Goal: Task Accomplishment & Management: Use online tool/utility

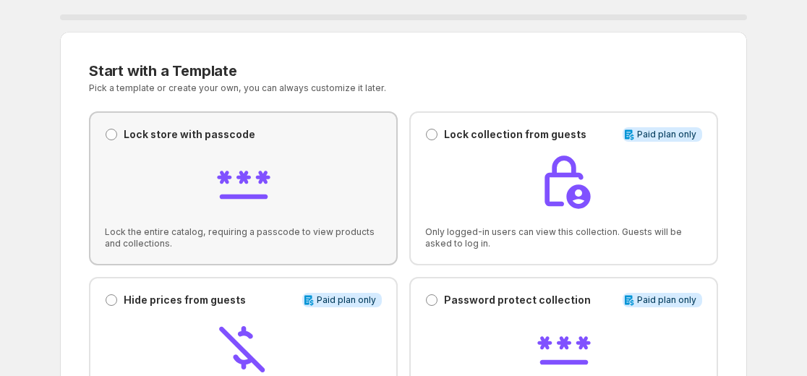
click at [180, 140] on p "Lock store with passcode" at bounding box center [190, 134] width 132 height 14
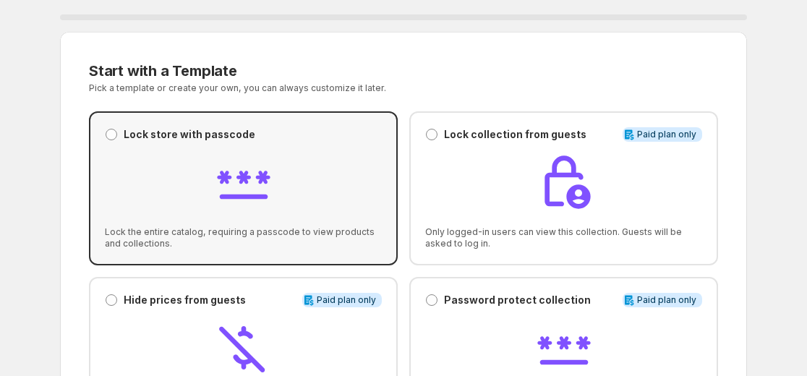
click at [284, 143] on div "Lock store with passcode Lock store with passcode Lock the entire catalog, requ…" at bounding box center [243, 188] width 277 height 122
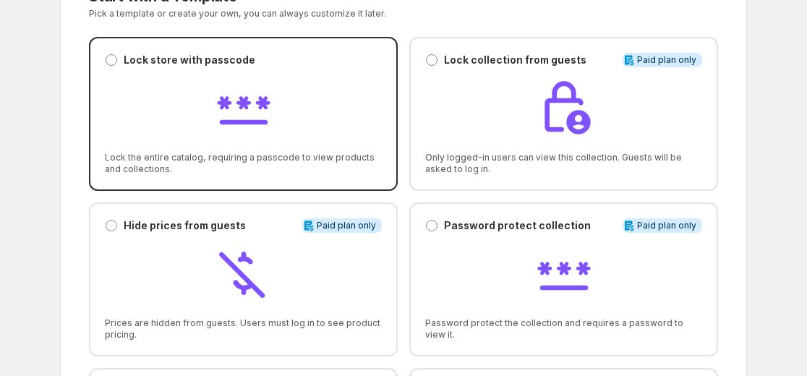
scroll to position [72, 0]
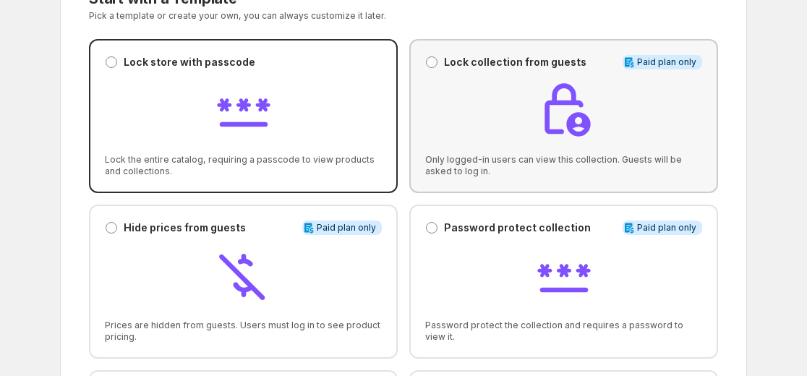
click at [496, 119] on div at bounding box center [563, 111] width 277 height 61
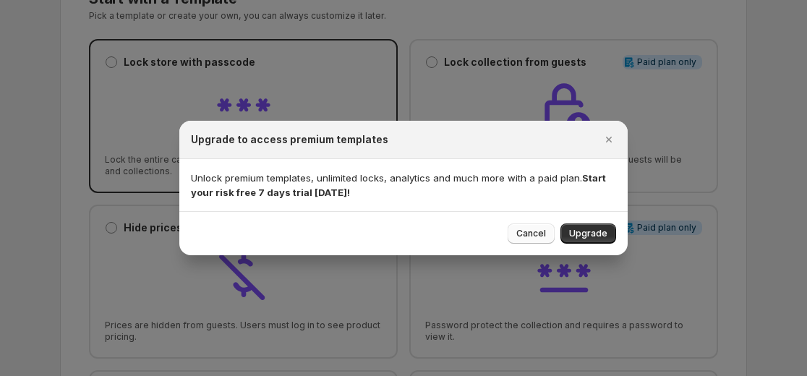
click at [529, 233] on span "Cancel" at bounding box center [531, 234] width 30 height 12
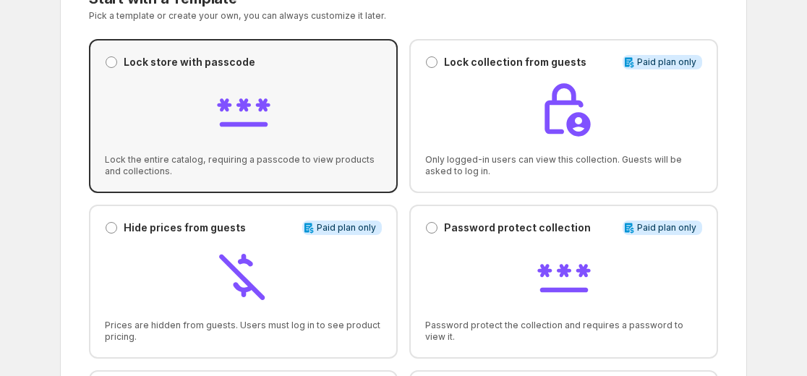
click at [299, 144] on div "Lock store with passcode Lock store with passcode Lock the entire catalog, requ…" at bounding box center [243, 116] width 277 height 122
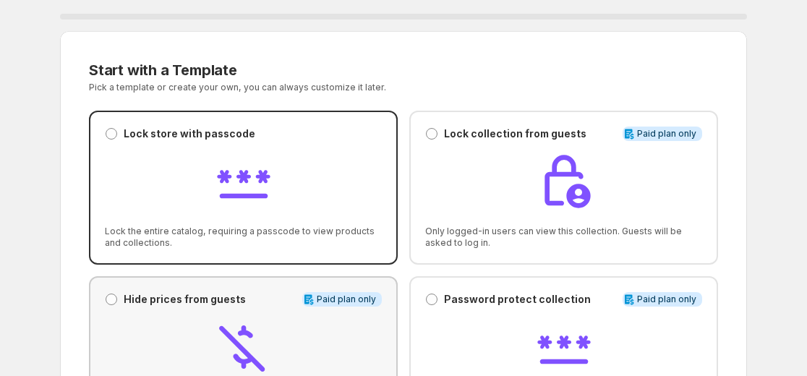
scroll to position [0, 0]
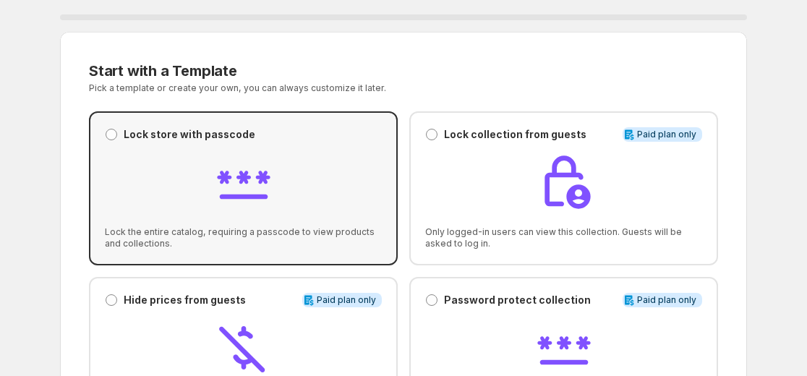
click at [274, 163] on div at bounding box center [243, 183] width 277 height 61
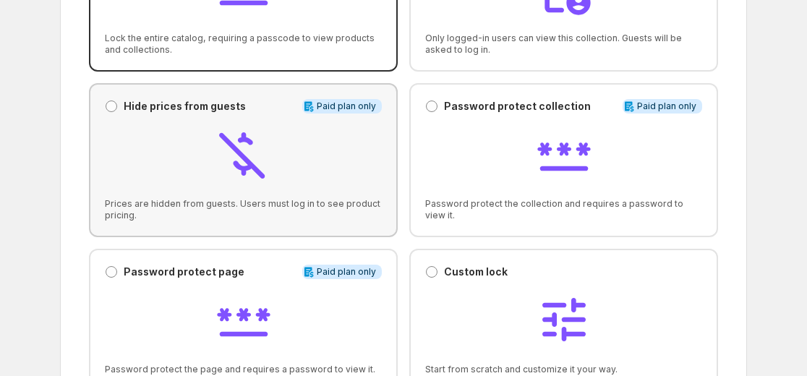
scroll to position [217, 0]
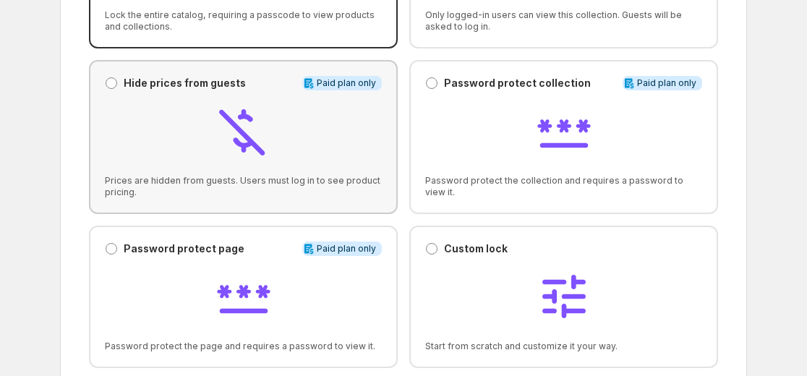
click at [342, 117] on div at bounding box center [243, 132] width 277 height 61
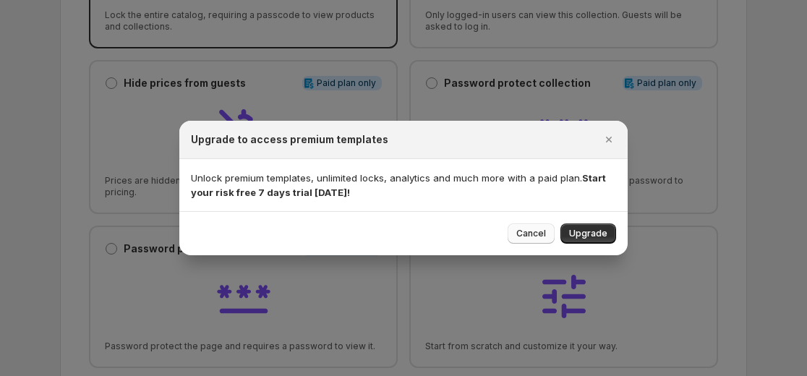
click at [535, 231] on span "Cancel" at bounding box center [531, 234] width 30 height 12
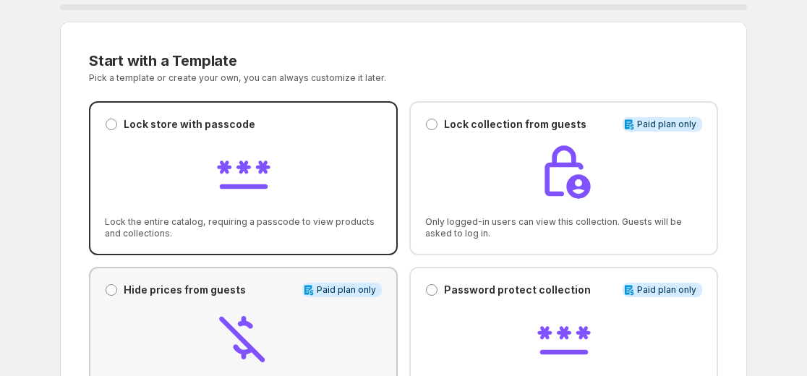
scroll to position [0, 0]
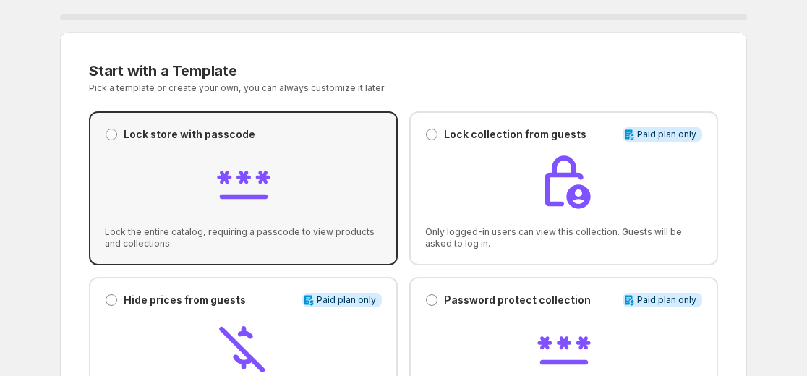
click at [330, 149] on div "Lock store with passcode Lock store with passcode Lock the entire catalog, requ…" at bounding box center [243, 188] width 277 height 122
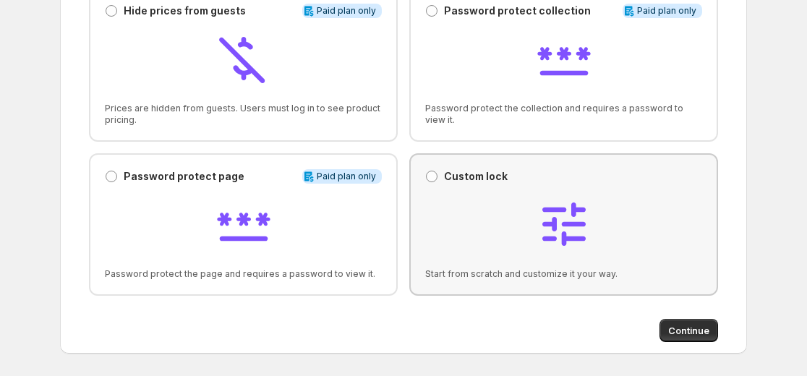
scroll to position [466, 0]
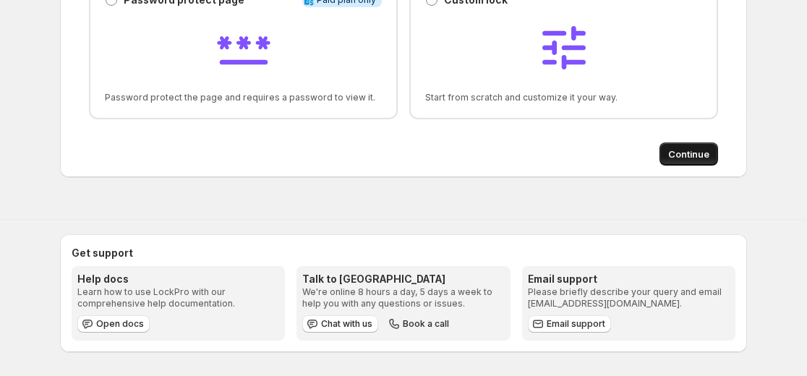
click at [702, 153] on span "Continue" at bounding box center [688, 154] width 41 height 14
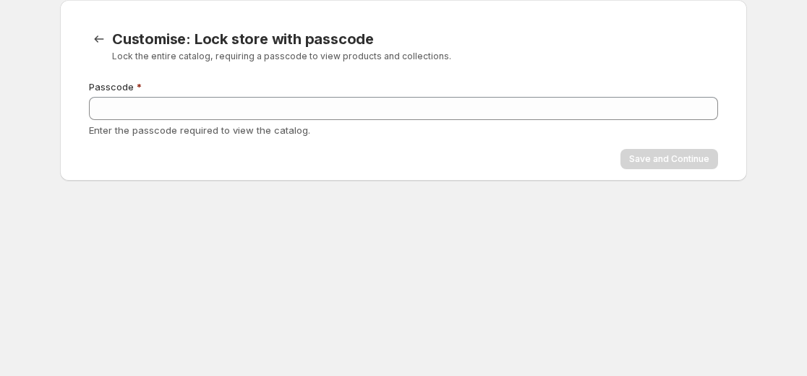
scroll to position [0, 0]
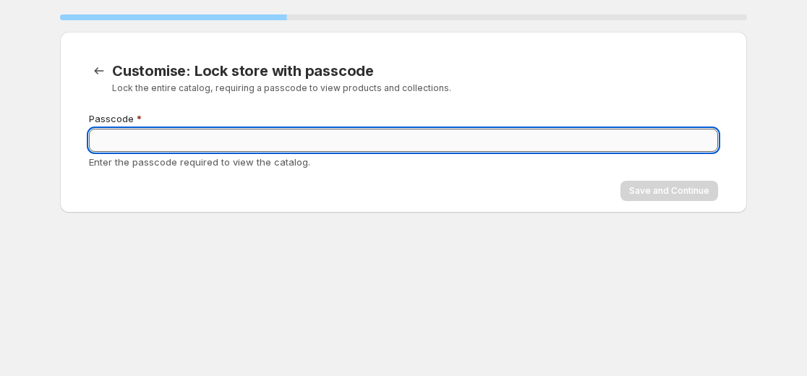
click at [201, 147] on input "Passcode" at bounding box center [403, 140] width 629 height 23
click at [158, 145] on input "Passcode" at bounding box center [403, 140] width 629 height 23
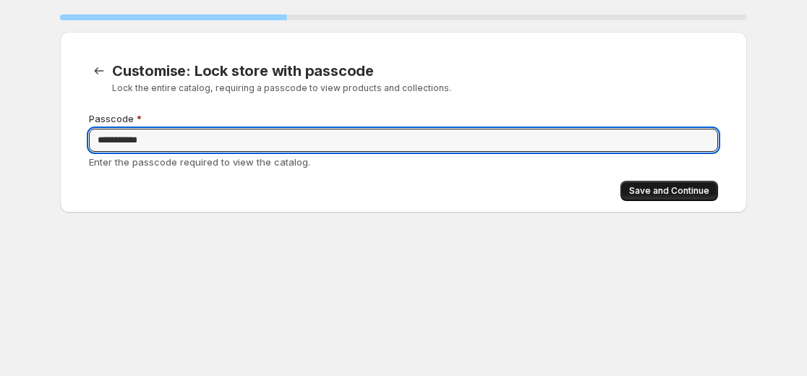
type input "**********"
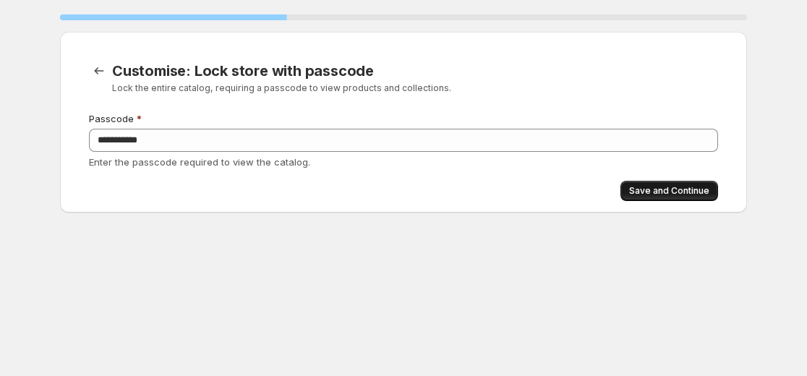
click at [671, 195] on span "Save and Continue" at bounding box center [669, 191] width 80 height 12
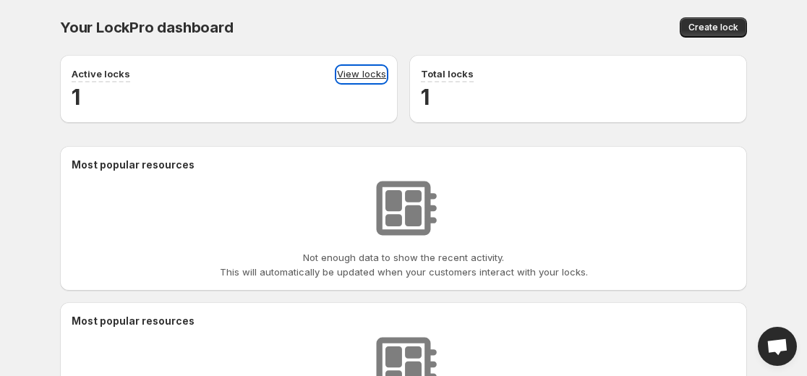
click at [372, 75] on link "View locks" at bounding box center [361, 75] width 49 height 16
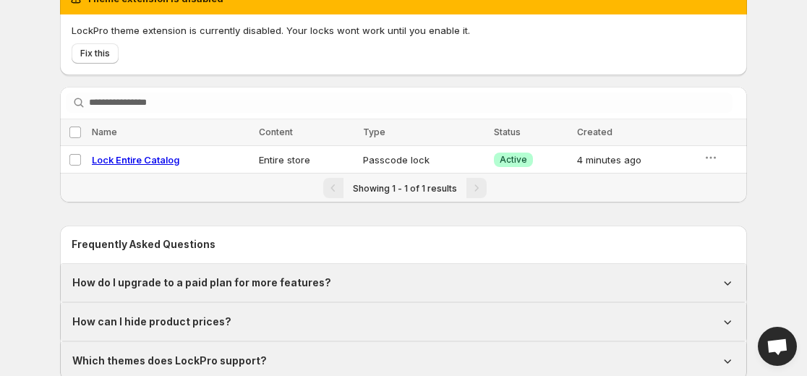
scroll to position [145, 0]
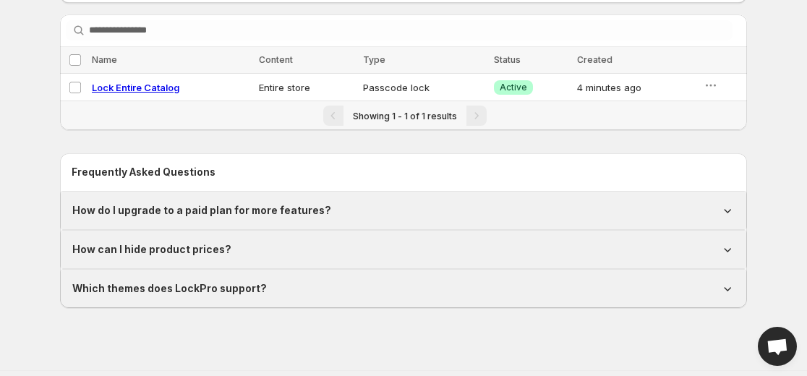
click at [724, 208] on icon at bounding box center [727, 210] width 14 height 14
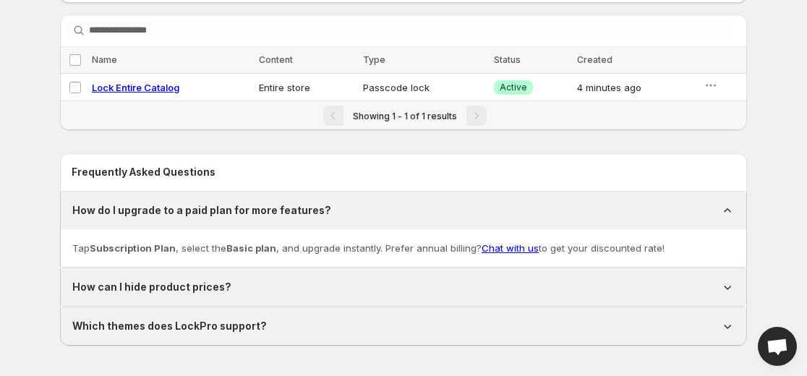
scroll to position [217, 0]
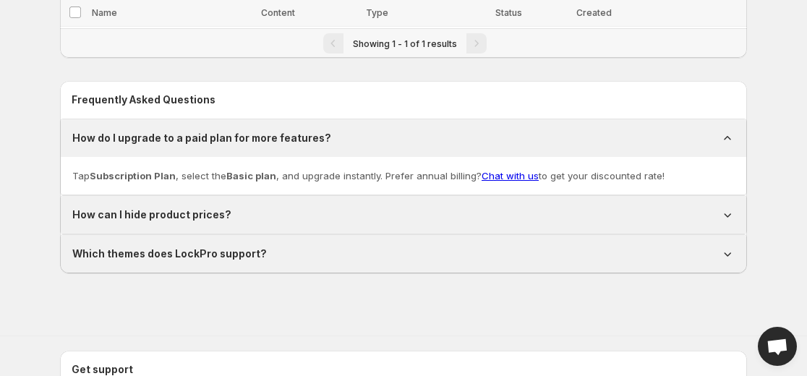
click at [727, 215] on icon at bounding box center [728, 215] width 7 height 4
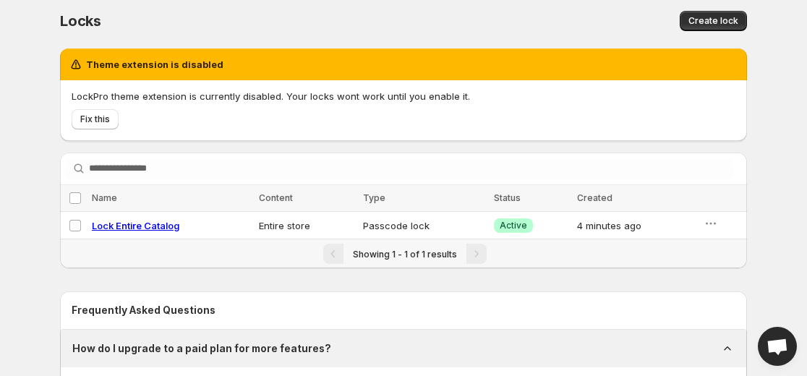
scroll to position [0, 0]
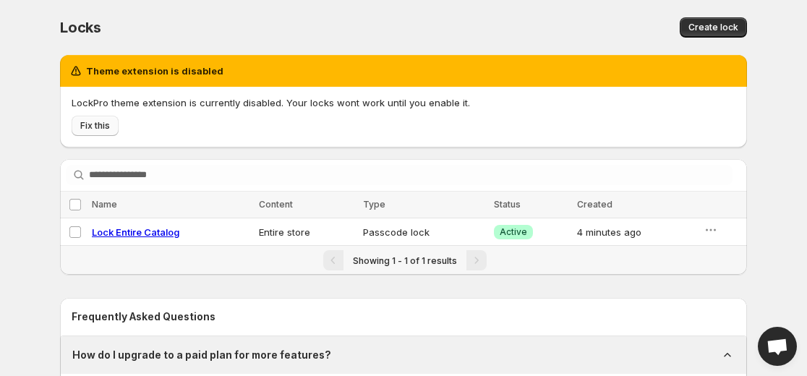
click at [95, 123] on span "Fix this" at bounding box center [95, 126] width 30 height 12
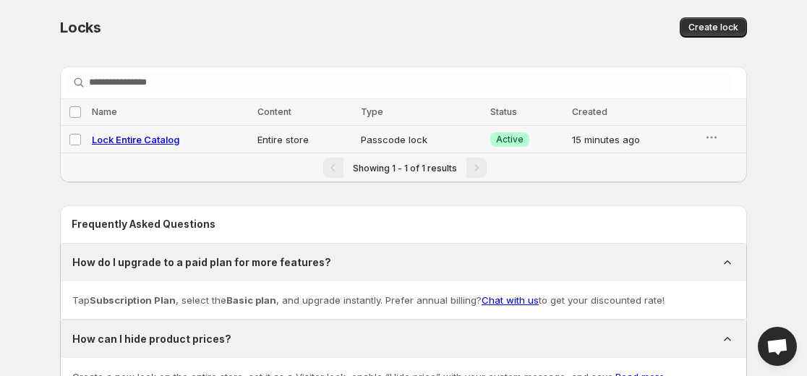
click at [155, 138] on span "Lock Entire Catalog" at bounding box center [135, 140] width 87 height 12
select select "******"
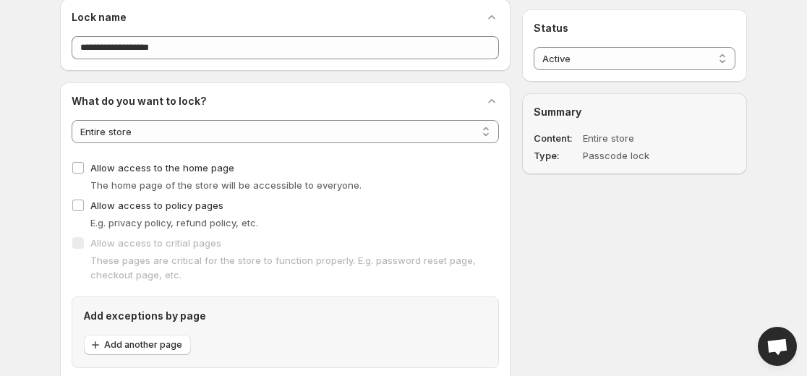
scroll to position [72, 0]
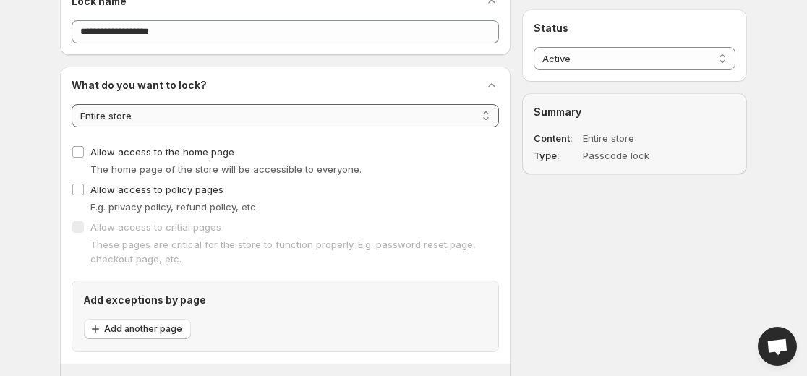
click at [182, 127] on select "**********" at bounding box center [285, 115] width 427 height 23
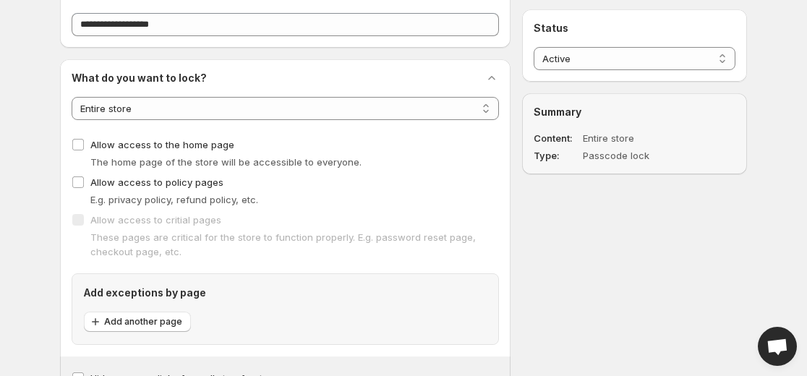
scroll to position [0, 0]
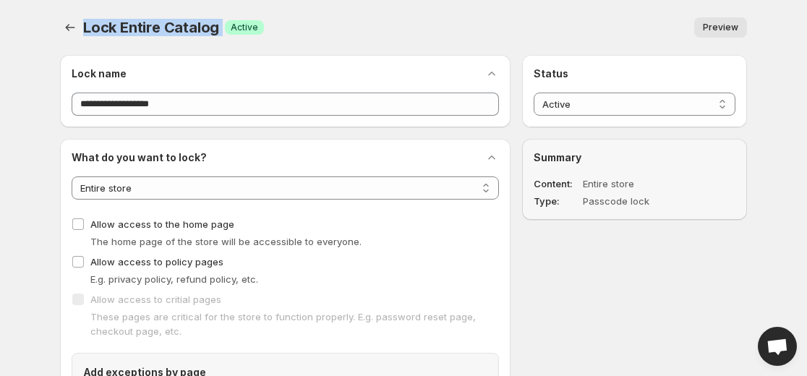
drag, startPoint x: 81, startPoint y: 27, endPoint x: 220, endPoint y: 27, distance: 138.8
click at [220, 27] on div "Lock Entire Catalog Success Active Preview More actions Preview" at bounding box center [403, 27] width 687 height 20
copy span "Lock Entire Catalog"
click at [317, 9] on div "Lock Entire Catalog. This page is ready Lock Entire Catalog Success Active Prev…" at bounding box center [403, 27] width 687 height 55
click at [485, 192] on select "**********" at bounding box center [285, 187] width 427 height 23
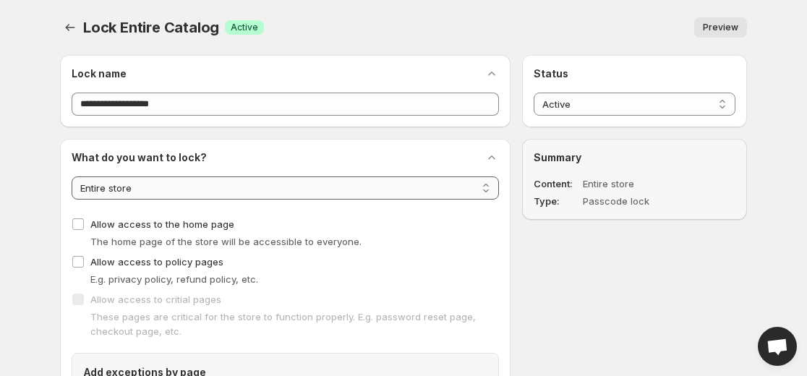
click at [482, 189] on select "**********" at bounding box center [285, 187] width 427 height 23
select select "********"
click at [72, 176] on select "**********" at bounding box center [285, 187] width 427 height 23
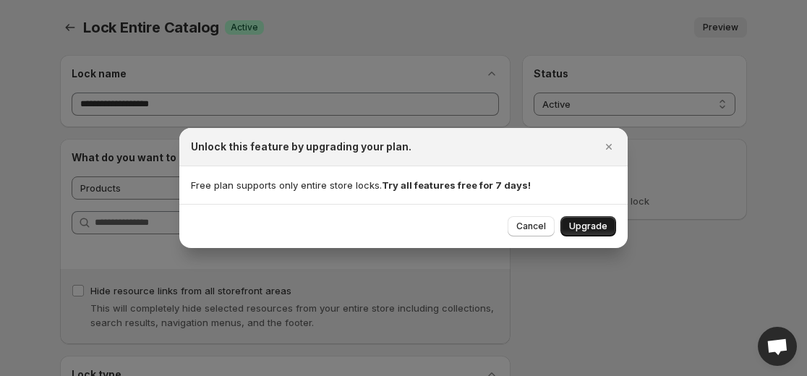
click at [595, 223] on span "Upgrade" at bounding box center [588, 227] width 38 height 12
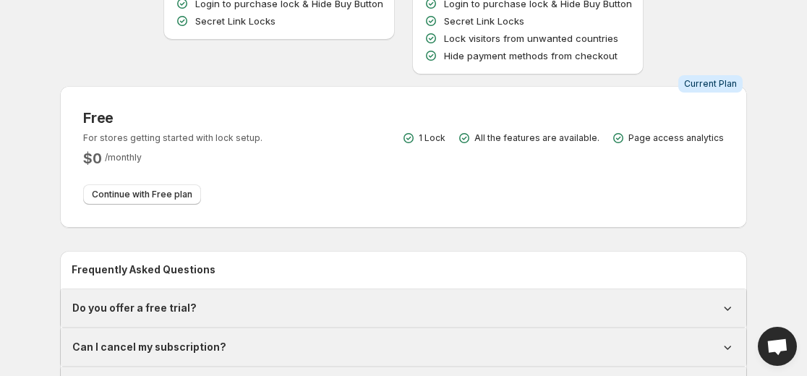
scroll to position [325, 0]
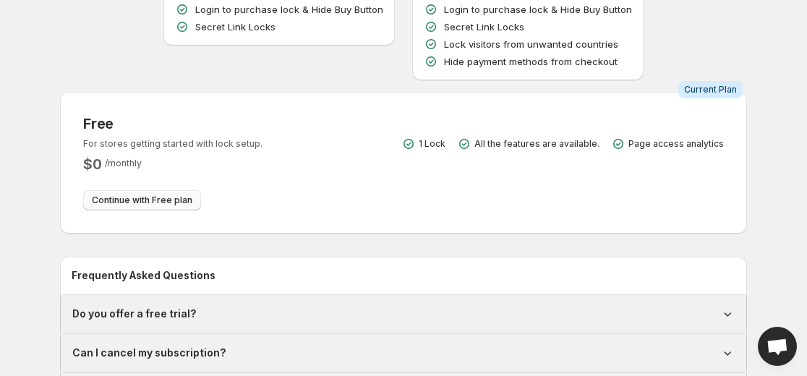
click at [192, 195] on span "Continue with Free plan" at bounding box center [142, 201] width 101 height 12
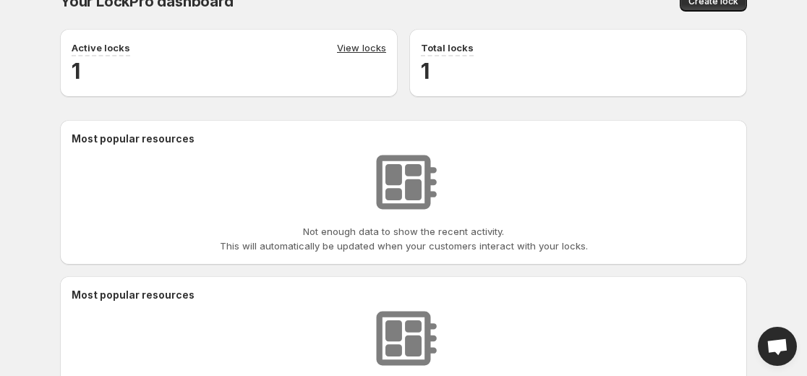
scroll to position [1, 0]
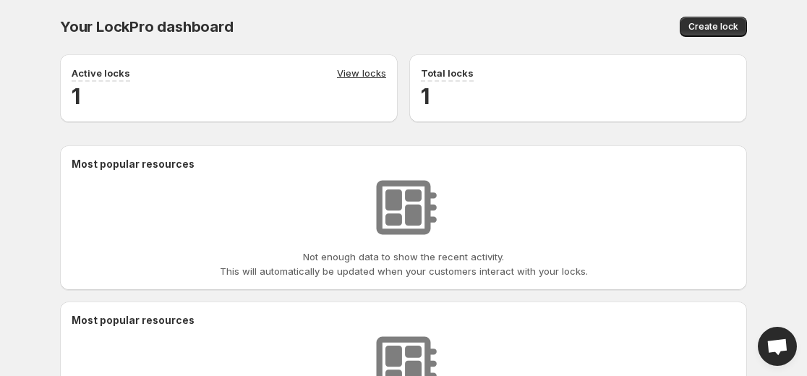
click at [443, 247] on div "Not enough data to show the recent activity. This will automatically be updated…" at bounding box center [404, 224] width 664 height 107
click at [122, 164] on h2 "Most popular resources" at bounding box center [404, 164] width 664 height 14
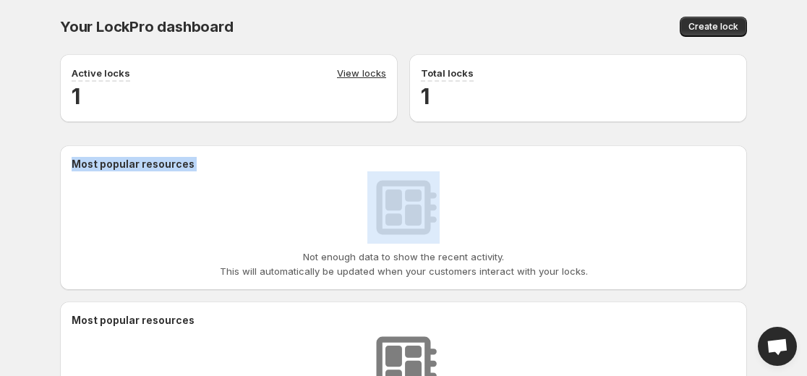
click at [122, 164] on h2 "Most popular resources" at bounding box center [404, 164] width 664 height 14
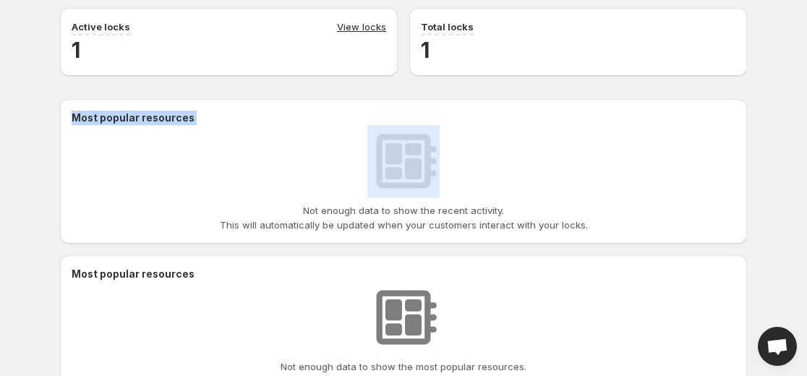
scroll to position [72, 0]
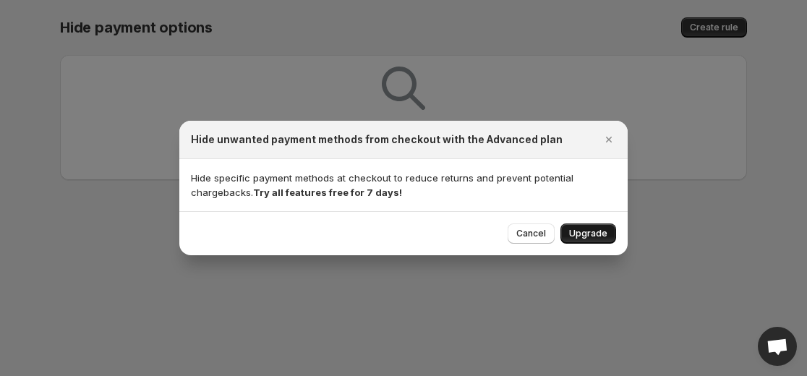
click at [590, 229] on span "Upgrade" at bounding box center [588, 234] width 38 height 12
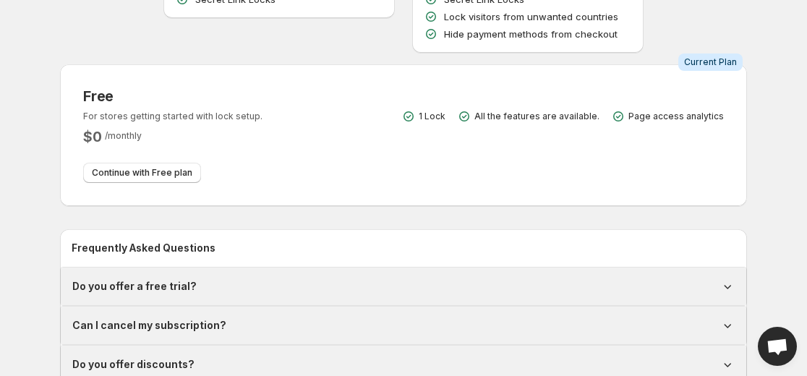
scroll to position [362, 0]
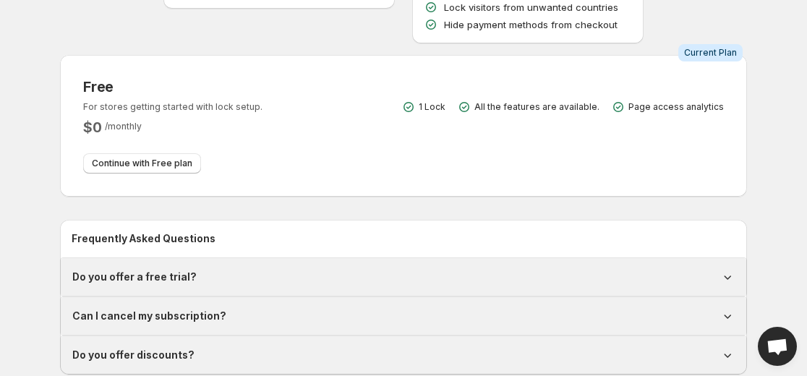
click at [729, 270] on icon at bounding box center [727, 277] width 14 height 14
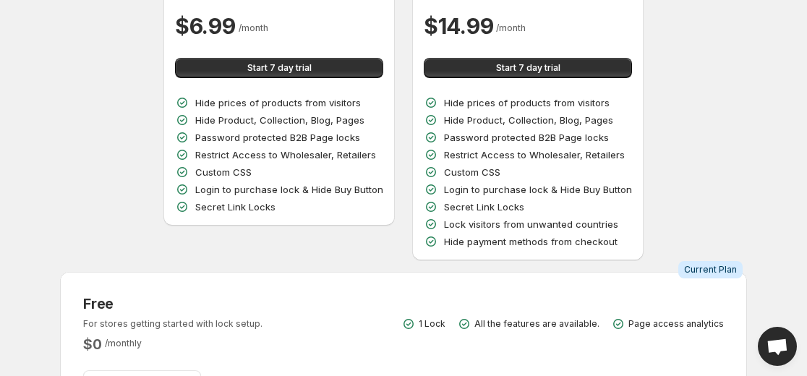
scroll to position [289, 0]
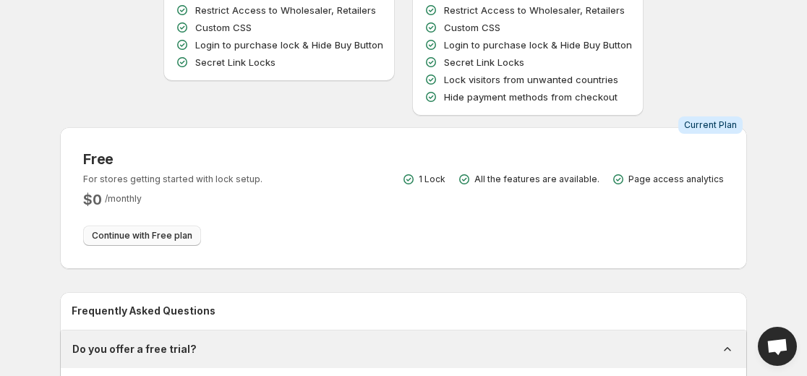
click at [192, 230] on span "Continue with Free plan" at bounding box center [142, 236] width 101 height 12
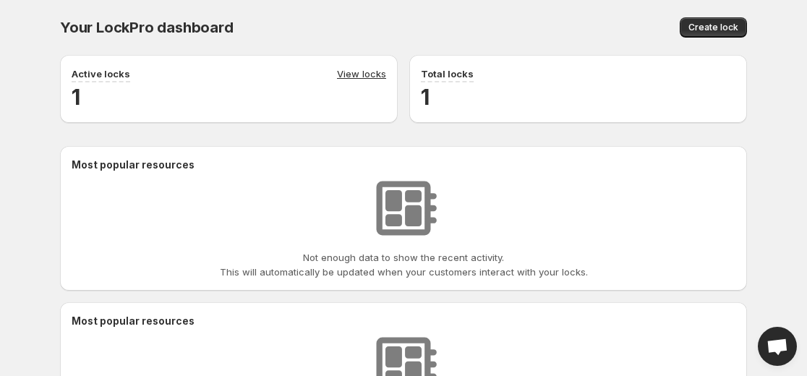
click at [424, 95] on h2 "1" at bounding box center [578, 96] width 315 height 29
click at [356, 77] on link "View locks" at bounding box center [361, 75] width 49 height 16
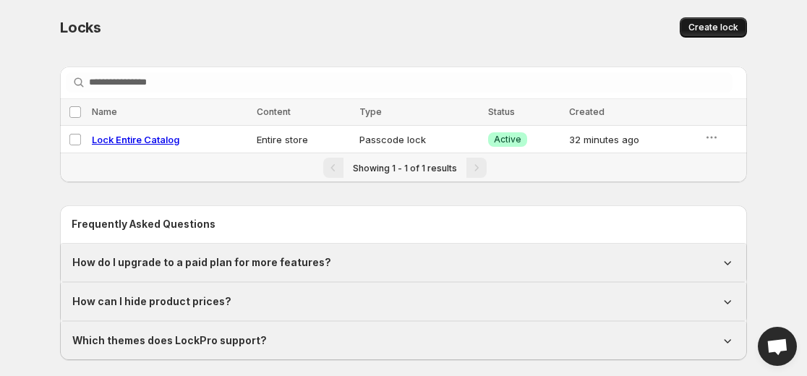
click at [714, 24] on span "Create lock" at bounding box center [713, 28] width 50 height 12
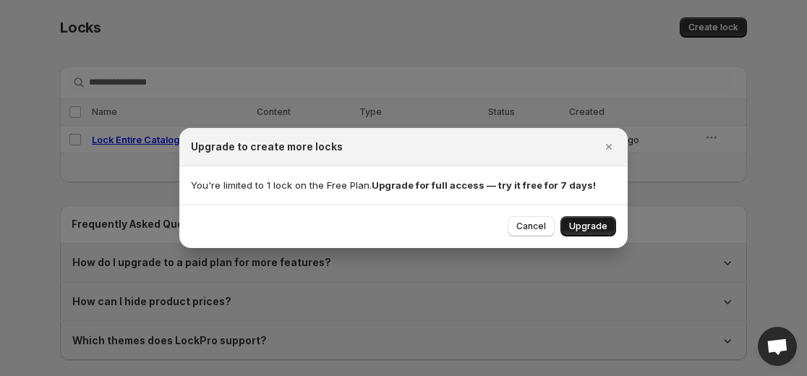
click at [585, 225] on span "Upgrade" at bounding box center [588, 227] width 38 height 12
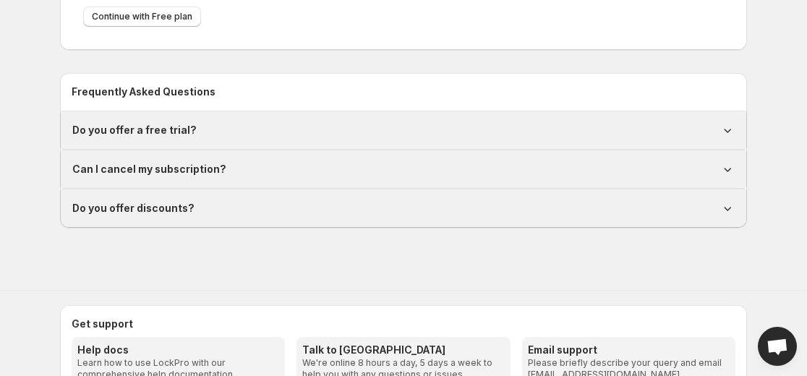
scroll to position [542, 0]
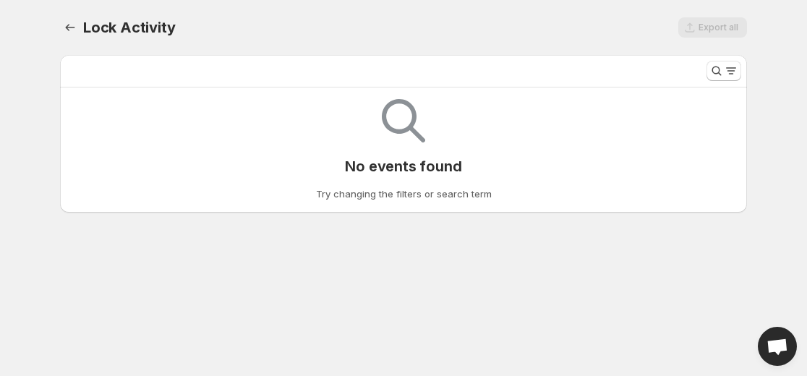
select select "******"
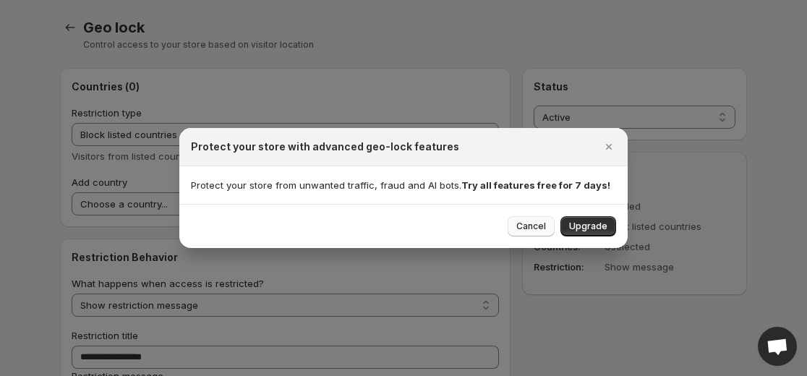
click at [541, 222] on span "Cancel" at bounding box center [531, 227] width 30 height 12
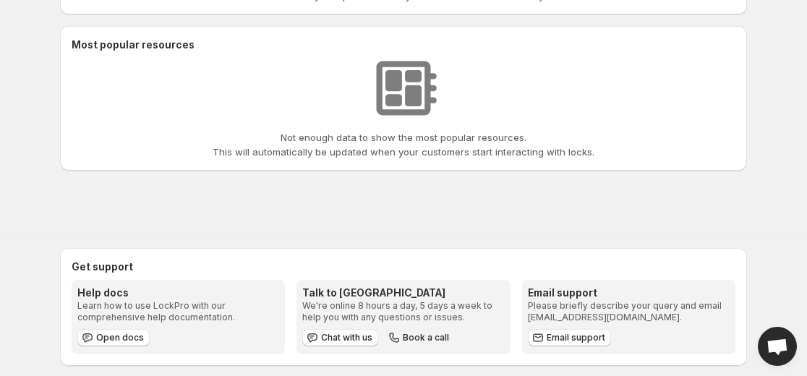
scroll to position [290, 0]
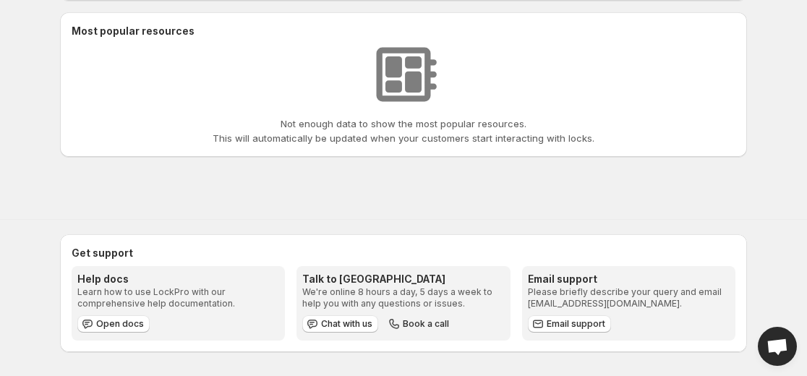
click at [775, 349] on span "Open chat" at bounding box center [777, 347] width 23 height 19
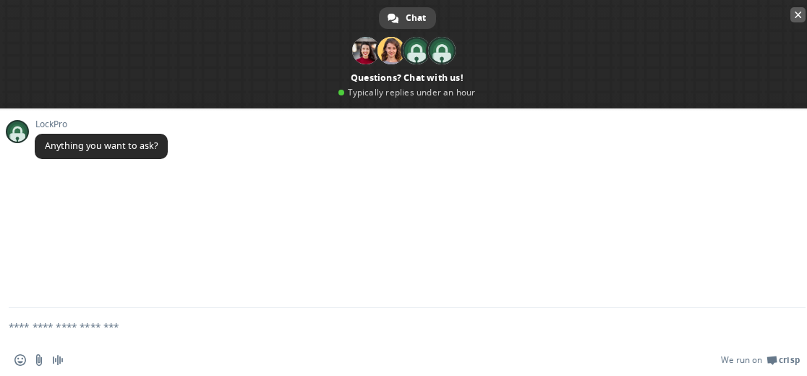
click at [798, 15] on span "Close chat" at bounding box center [798, 14] width 7 height 9
